Goal: Task Accomplishment & Management: Complete application form

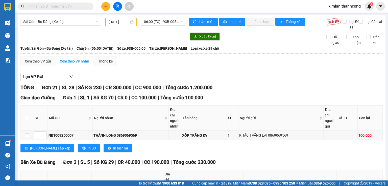
click at [365, 6] on div "1" at bounding box center [368, 6] width 9 height 9
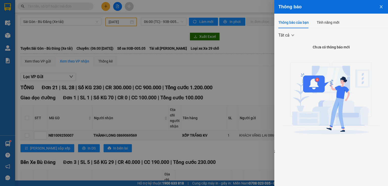
click at [380, 5] on icon "close" at bounding box center [381, 7] width 4 height 4
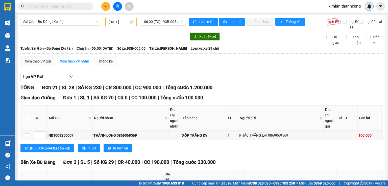
click at [368, 6] on img at bounding box center [369, 6] width 5 height 5
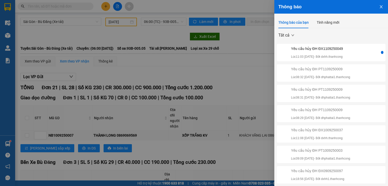
click at [260, 94] on div at bounding box center [194, 93] width 388 height 186
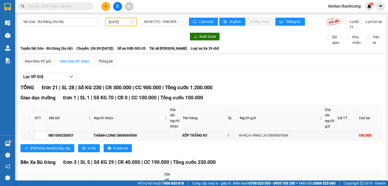
scroll to position [25, 0]
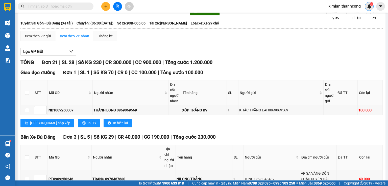
click at [372, 6] on div "2" at bounding box center [368, 6] width 9 height 9
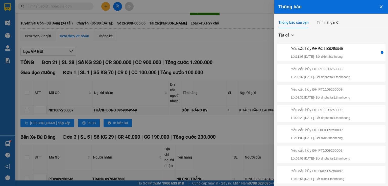
click at [328, 59] on div "Yêu cầu hủy ĐH ĐX1109250049 Lúc 11:03 [DATE] - Bởi dxhh.thanhcong" at bounding box center [331, 52] width 109 height 17
click at [329, 56] on p "Lúc 11:03 [DATE] - Bởi dxhh.thanhcong" at bounding box center [317, 57] width 52 height 5
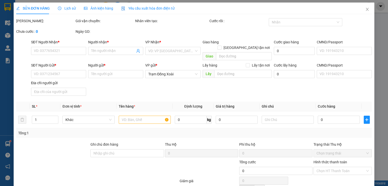
type input "0915581185"
type input "A TOÀN"
type input "0945668527"
type input "[PERSON_NAME]"
type input "123456789123"
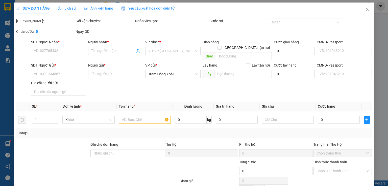
type input "TÂN BÌNH,[GEOGRAPHIC_DATA],[GEOGRAPHIC_DATA]"
type input "150.000"
